Goal: Navigation & Orientation: Find specific page/section

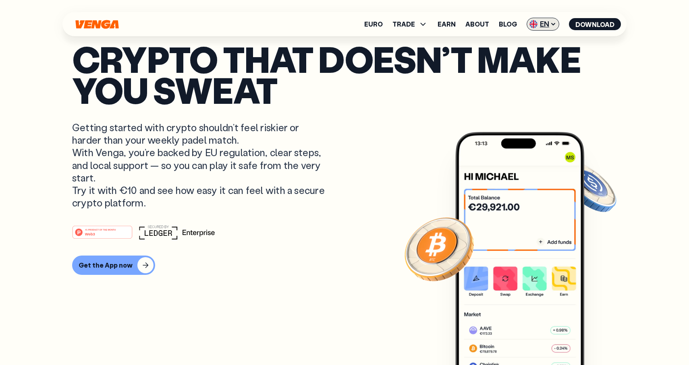
click at [544, 25] on span "EN" at bounding box center [543, 24] width 33 height 13
click at [514, 67] on link "Català - CAT" at bounding box center [528, 70] width 61 height 15
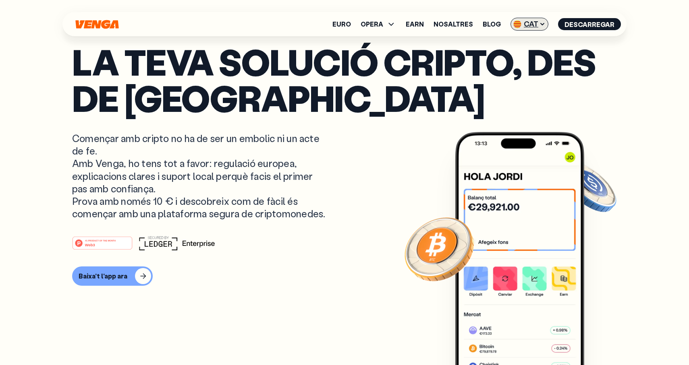
click at [534, 24] on span "CAT" at bounding box center [530, 24] width 38 height 13
click at [529, 53] on div "Español - ES" at bounding box center [511, 56] width 42 height 8
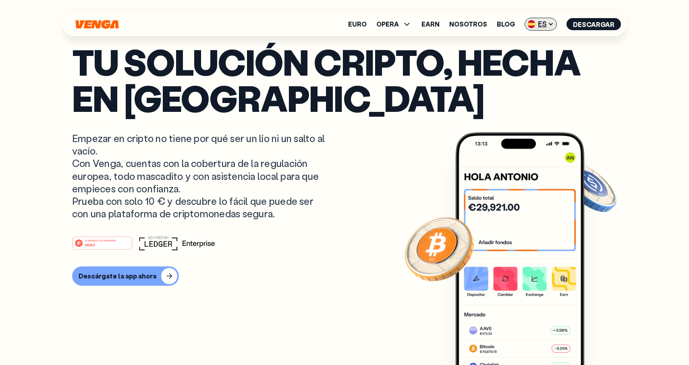
click at [532, 24] on img at bounding box center [531, 24] width 8 height 8
click at [533, 74] on div "Català - CAT" at bounding box center [520, 71] width 44 height 8
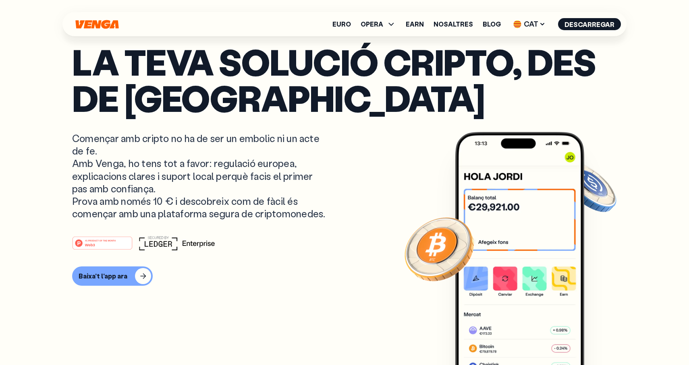
click at [455, 114] on p "La teva solució cripto, des de [GEOGRAPHIC_DATA]" at bounding box center [344, 80] width 545 height 73
